Goal: Navigation & Orientation: Go to known website

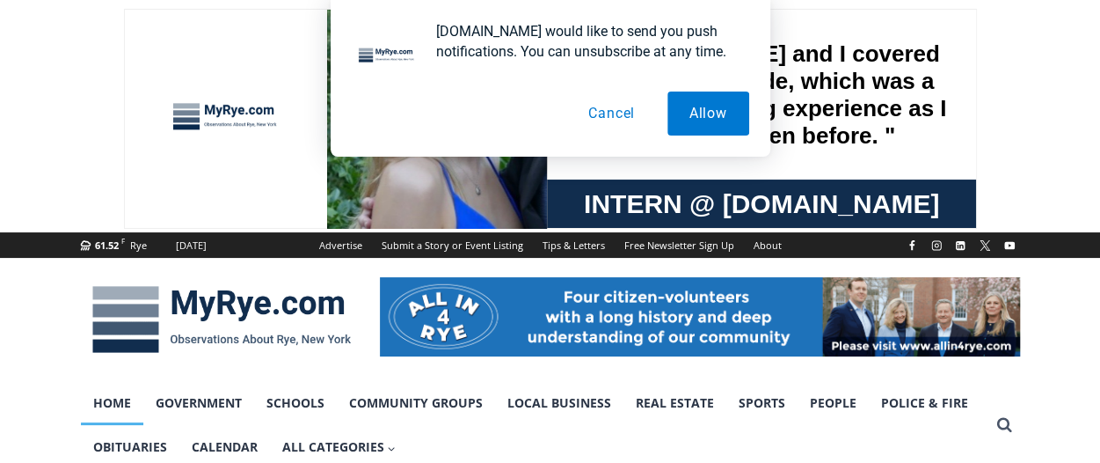
click at [610, 106] on button "Cancel" at bounding box center [611, 113] width 91 height 44
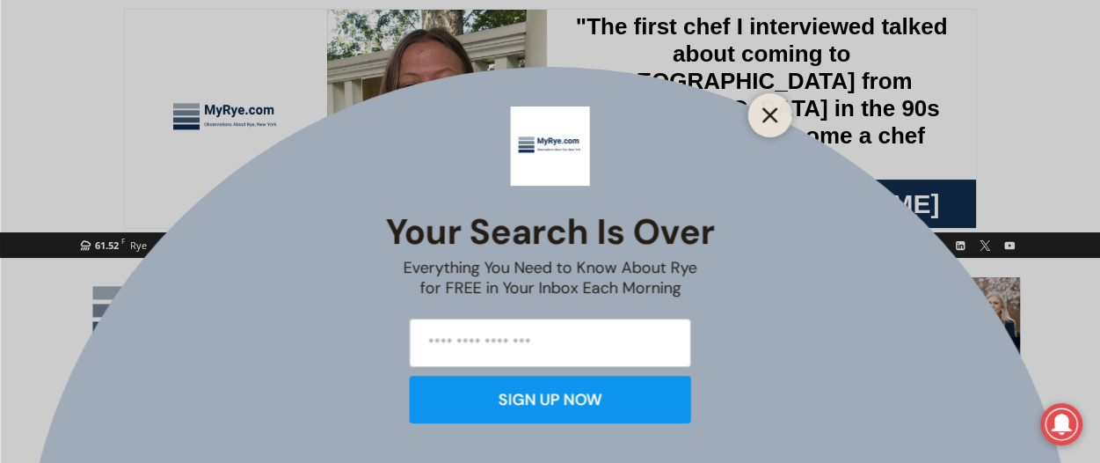
click at [761, 116] on button "Close" at bounding box center [770, 115] width 25 height 25
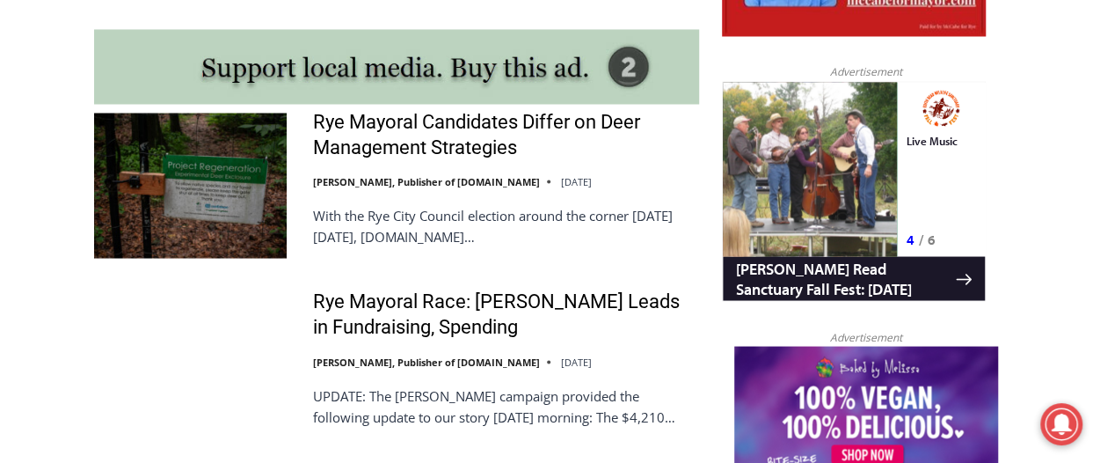
scroll to position [1583, 0]
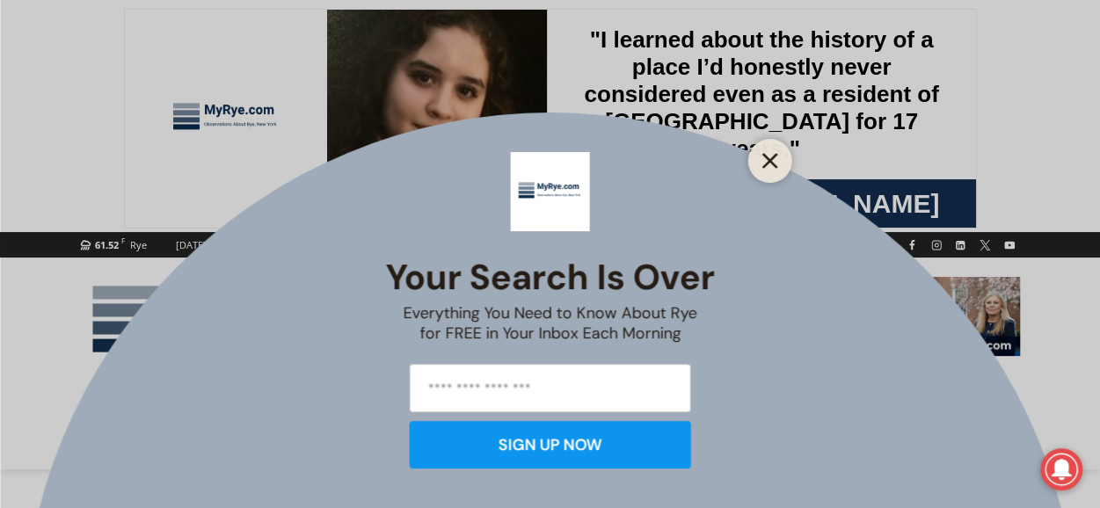
click at [769, 157] on icon "Close" at bounding box center [771, 161] width 16 height 16
